Goal: Ask a question

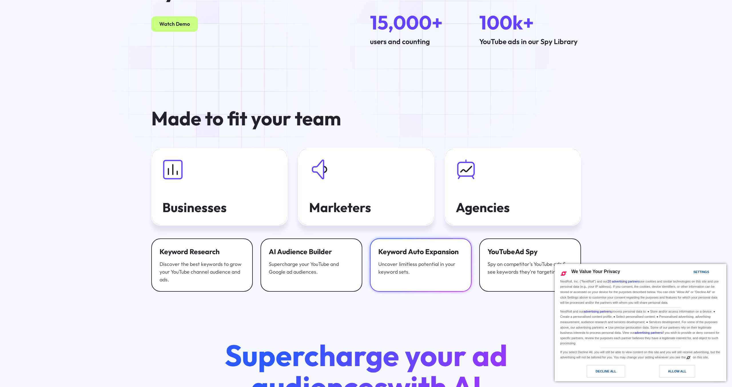
scroll to position [2134, 0]
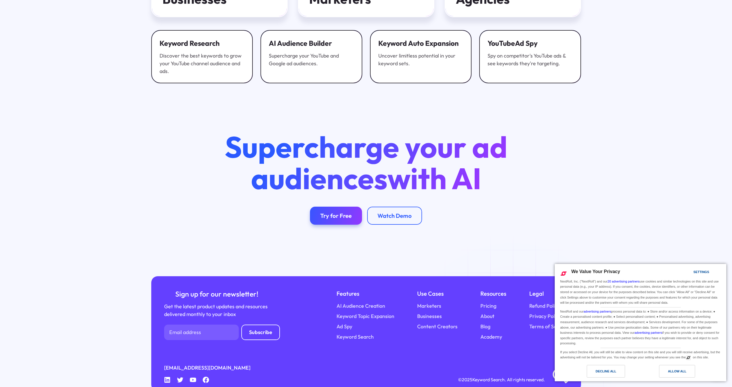
drag, startPoint x: 610, startPoint y: 374, endPoint x: 548, endPoint y: 362, distance: 62.7
click at [610, 374] on div "Decline All" at bounding box center [606, 371] width 38 height 13
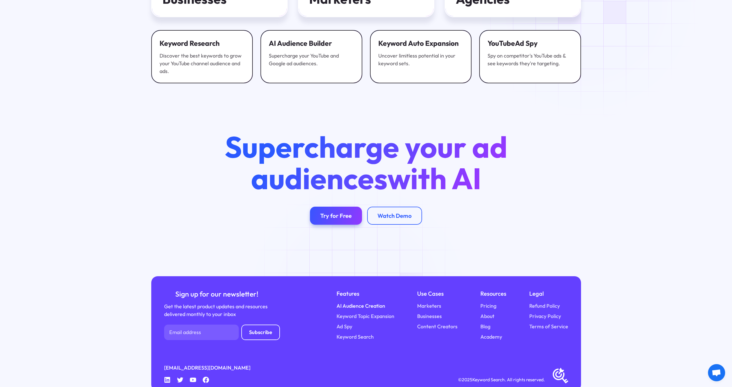
click at [358, 302] on link "AI Audience Creation" at bounding box center [361, 306] width 49 height 8
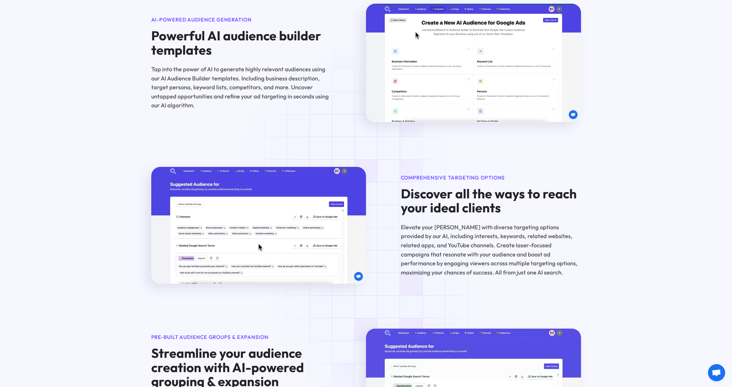
scroll to position [721, 0]
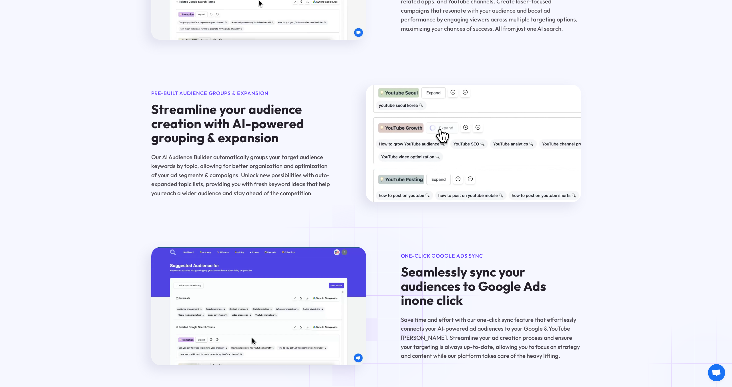
click at [712, 375] on span "Open chat" at bounding box center [716, 373] width 9 height 8
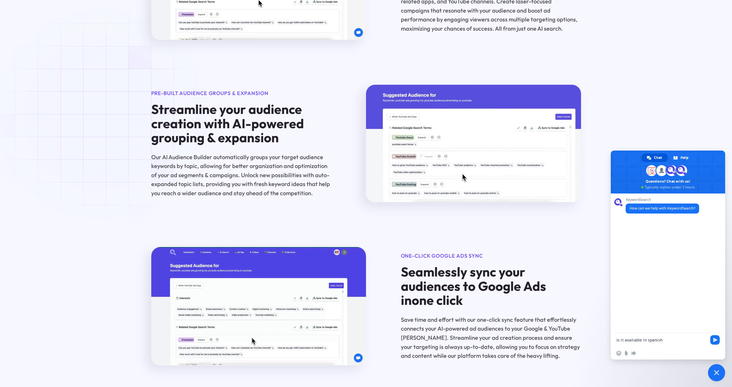
type textarea "is it available in spanish?"
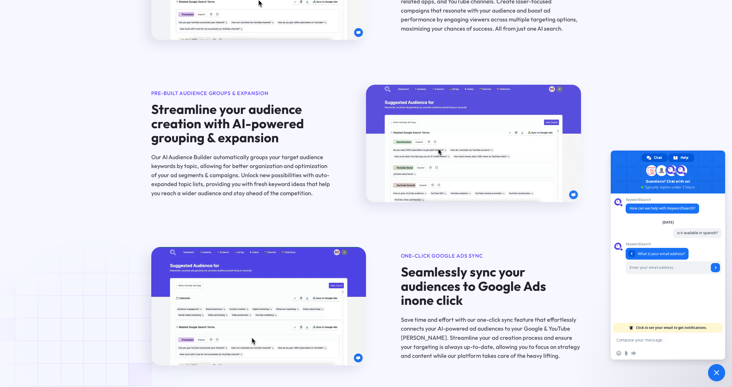
click at [679, 155] on div "Help" at bounding box center [681, 157] width 26 height 9
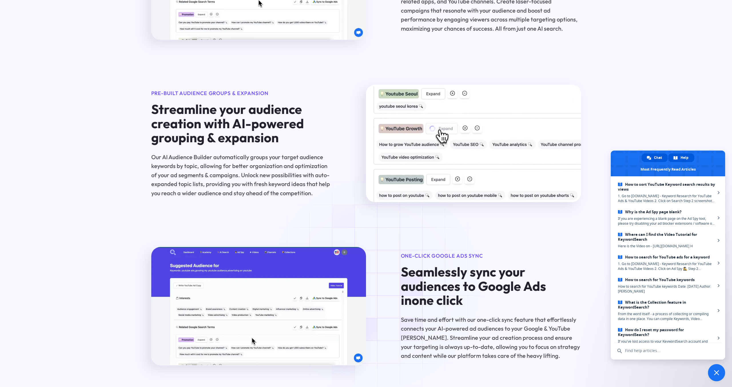
click at [651, 156] on span at bounding box center [649, 158] width 4 height 4
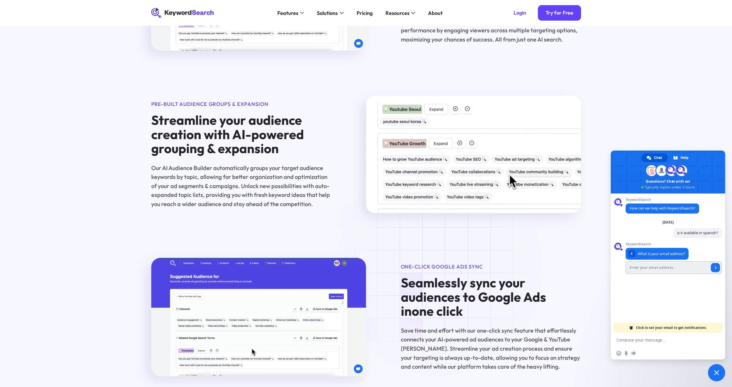
scroll to position [708, 0]
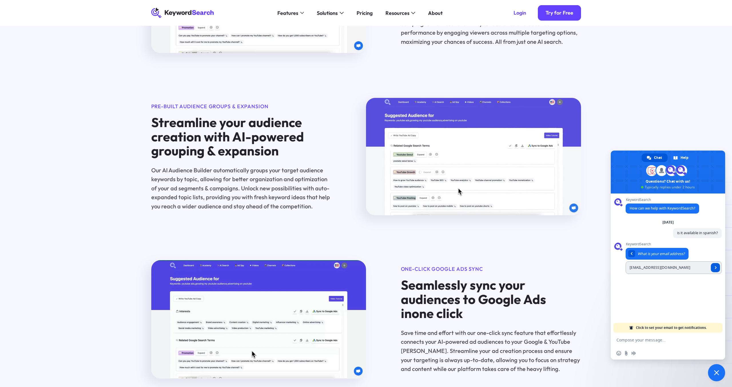
type input "[EMAIL_ADDRESS][DOMAIN_NAME]"
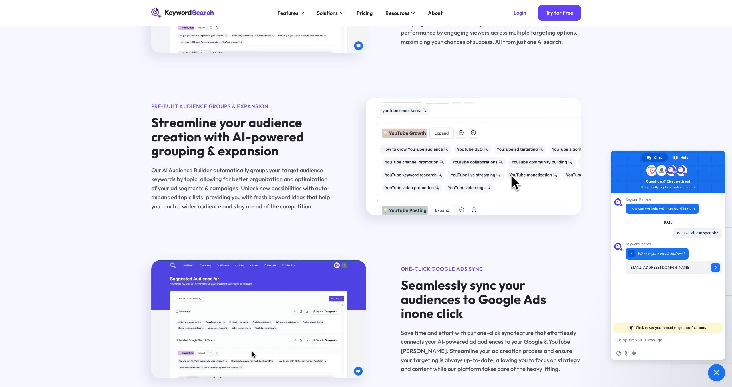
click at [716, 268] on span "Send" at bounding box center [715, 267] width 3 height 3
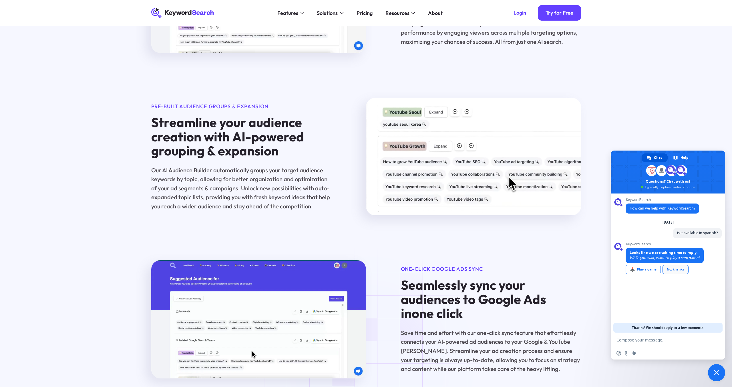
click at [671, 273] on div "No, thanks" at bounding box center [676, 269] width 26 height 9
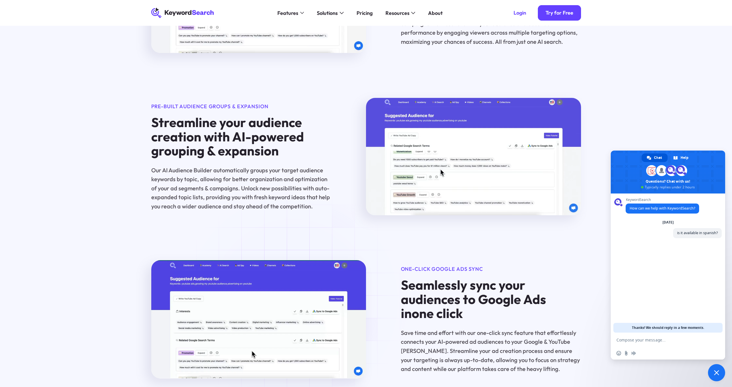
click at [648, 340] on textarea "Compose your message..." at bounding box center [662, 339] width 90 height 5
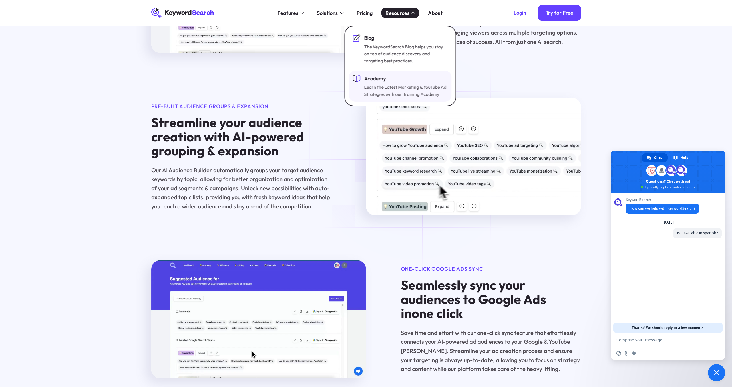
click at [389, 89] on div "Learn the Latest Marketing & YouTube Ad Strategies with our Training Academy" at bounding box center [405, 91] width 82 height 14
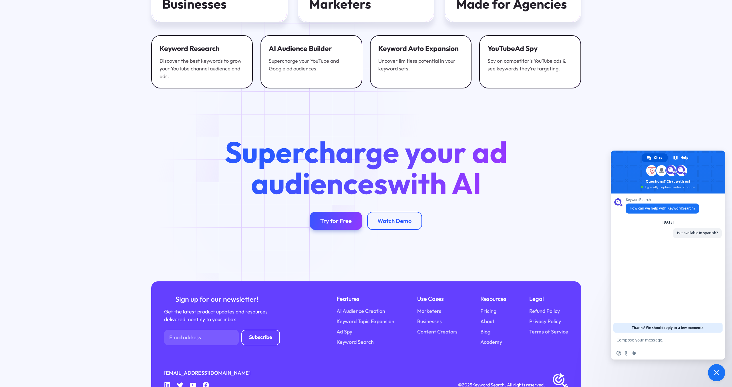
scroll to position [1296, 0]
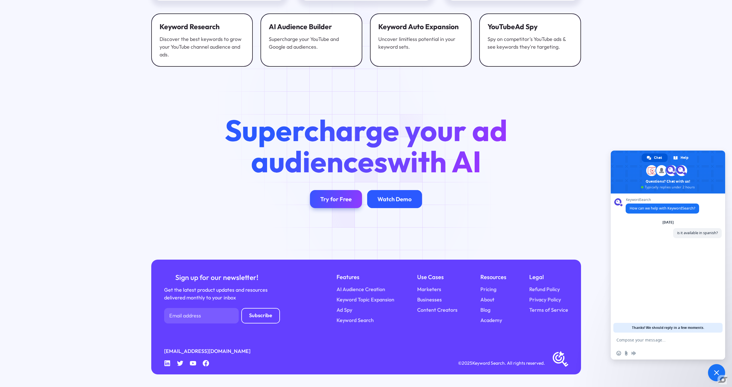
click at [384, 202] on div "Watch Demo" at bounding box center [395, 198] width 34 height 7
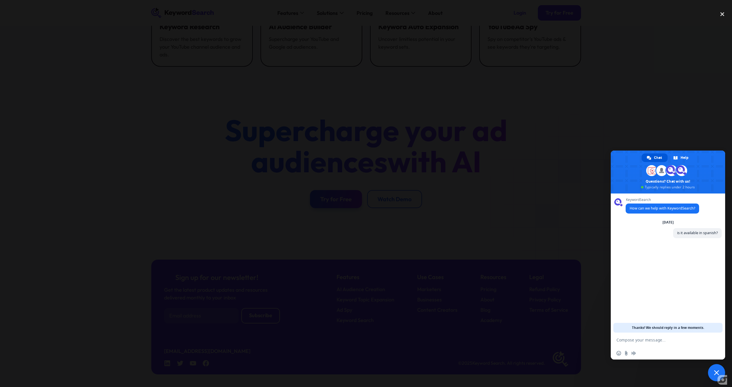
scroll to position [1271, 0]
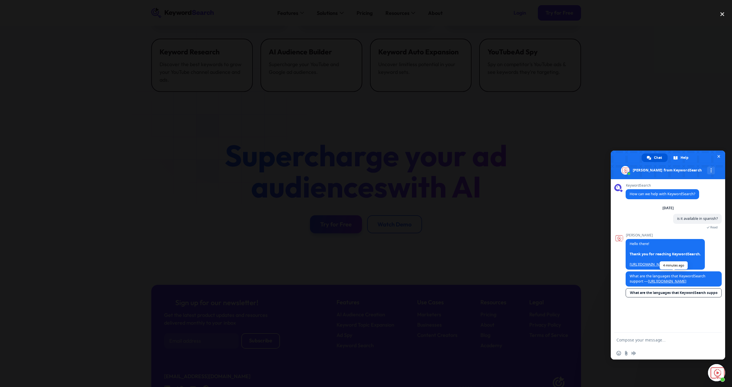
click at [671, 281] on link "https://help.keywordsearch.com/en/article/what-are-the-languages-that-keywordse…" at bounding box center [667, 281] width 38 height 5
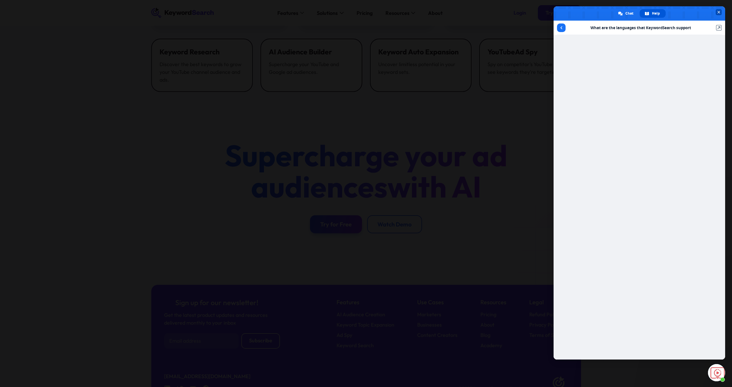
click at [719, 11] on span "Close chat" at bounding box center [719, 12] width 3 height 3
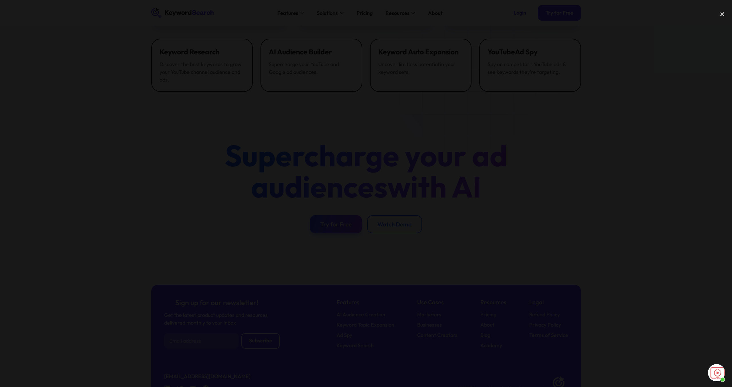
click at [618, 140] on div at bounding box center [366, 193] width 732 height 371
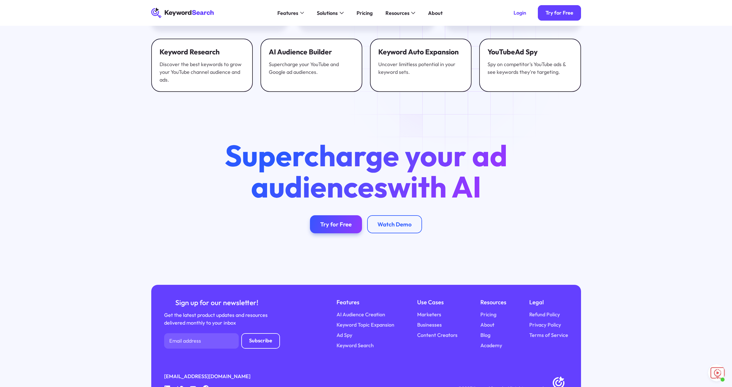
click at [715, 371] on span "Open chat" at bounding box center [716, 372] width 17 height 17
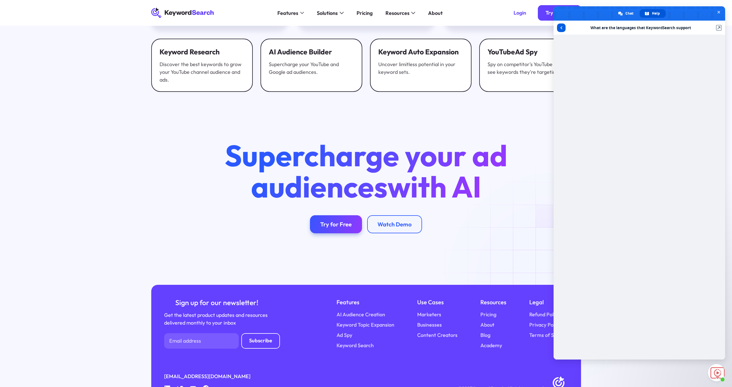
click at [561, 28] on span "Return to articles" at bounding box center [562, 27] width 2 height 3
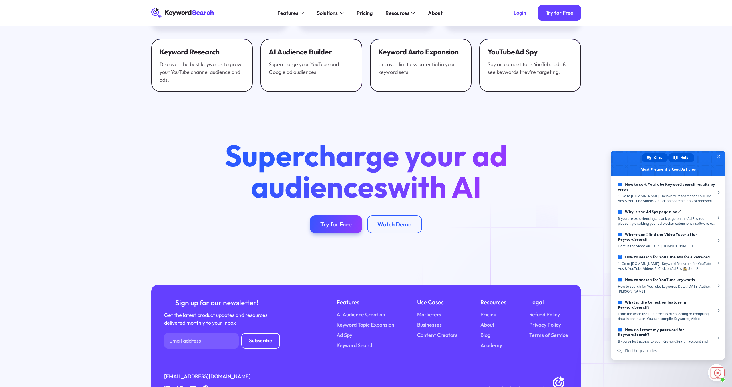
click at [658, 157] on span "Chat" at bounding box center [658, 157] width 8 height 9
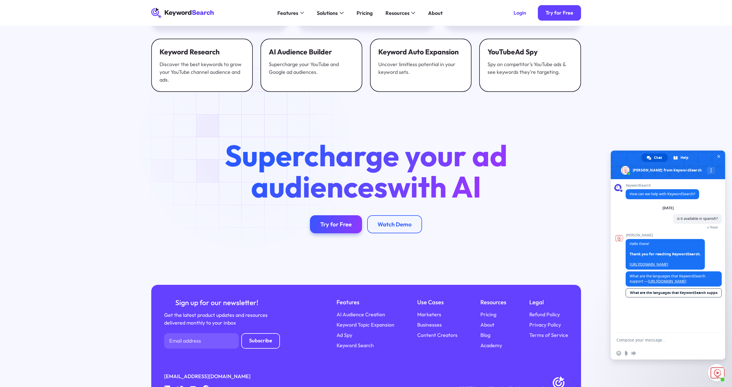
click at [636, 339] on textarea "Compose your message..." at bounding box center [662, 339] width 90 height 5
type textarea "ah great"
type textarea "thanks a lot!"
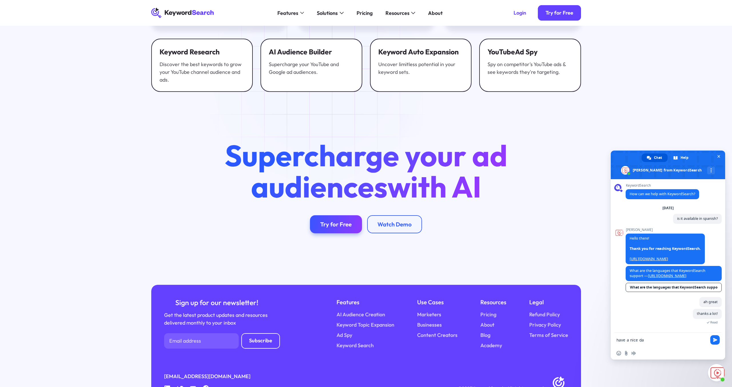
type textarea "have a nice day"
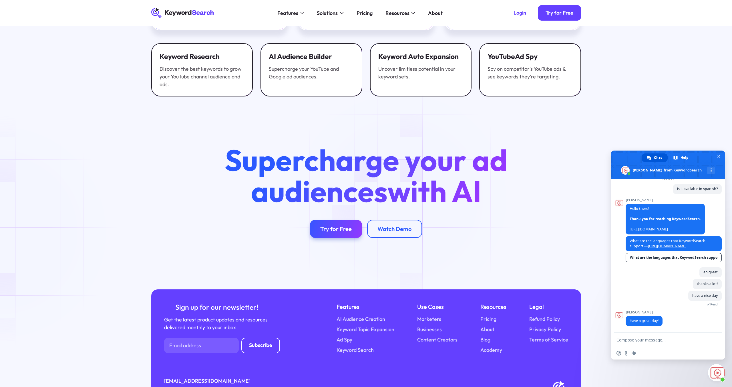
scroll to position [31, 0]
click at [719, 157] on span "Close chat" at bounding box center [719, 156] width 3 height 3
